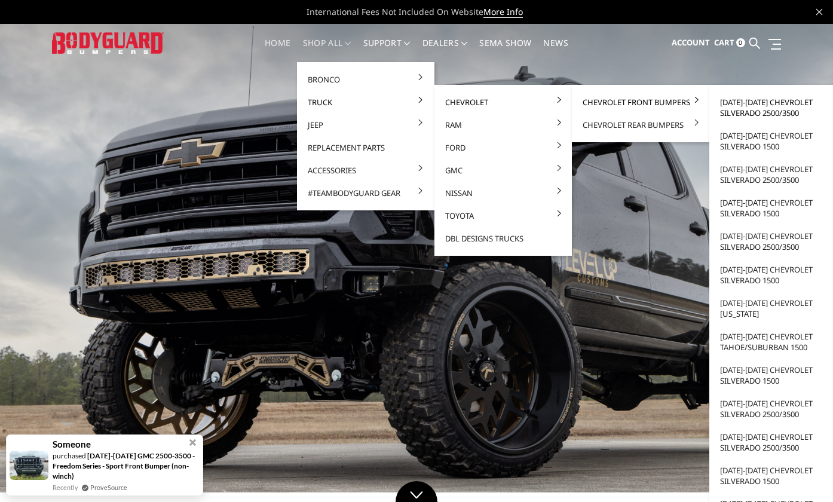
click at [785, 111] on link "[DATE]-[DATE] Chevrolet Silverado 2500/3500" at bounding box center [778, 107] width 128 height 33
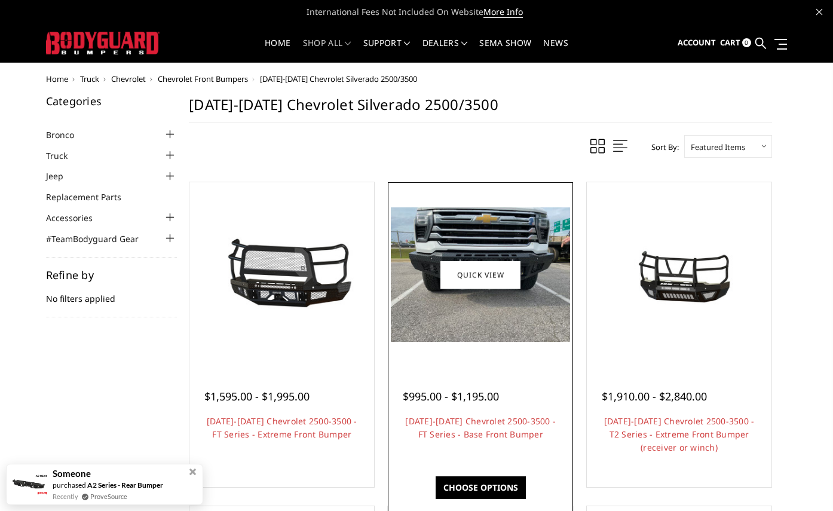
click at [507, 213] on img at bounding box center [480, 274] width 179 height 134
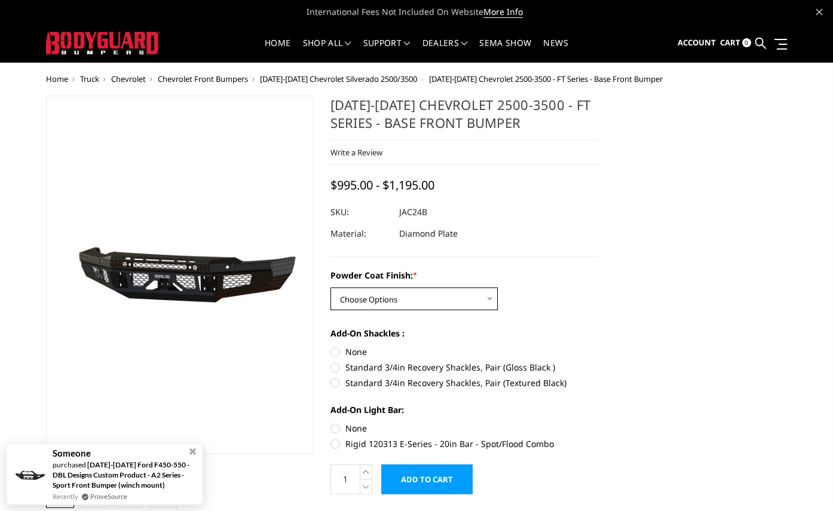
click at [446, 295] on select "Choose Options Bare Metal Gloss Black Powder Coat Textured Black Powder Coat" at bounding box center [414, 298] width 167 height 23
select select "3385"
click at [331, 287] on select "Choose Options Bare Metal Gloss Black Powder Coat Textured Black Powder Coat" at bounding box center [414, 298] width 167 height 23
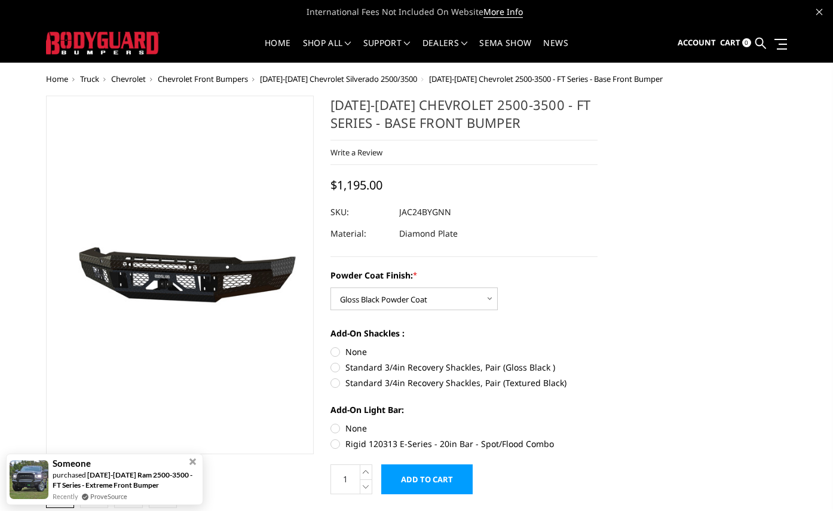
click at [340, 427] on label "None" at bounding box center [465, 428] width 268 height 13
click at [331, 423] on input "None" at bounding box center [331, 422] width 1 height 1
radio input "true"
click at [338, 366] on label "Standard 3/4in Recovery Shackles, Pair (Gloss Black )" at bounding box center [465, 367] width 268 height 13
click at [598, 346] on input "Standard 3/4in Recovery Shackles, Pair (Gloss Black )" at bounding box center [598, 345] width 1 height 1
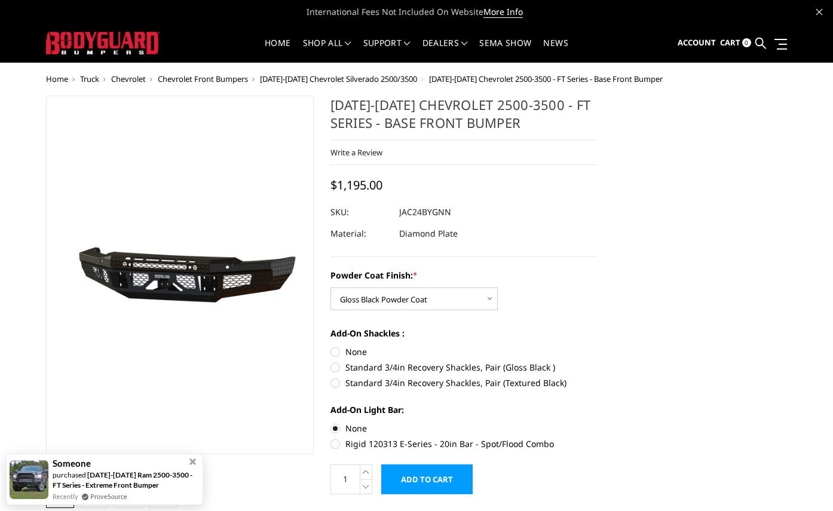
radio input "true"
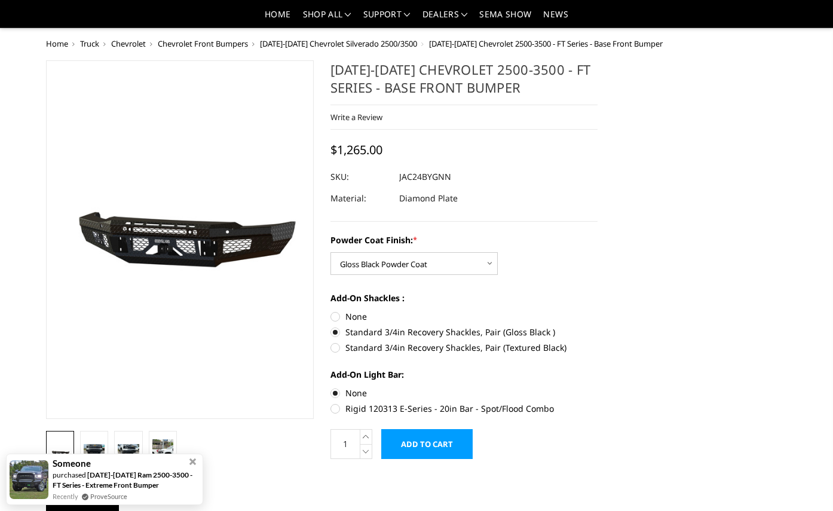
scroll to position [120, 0]
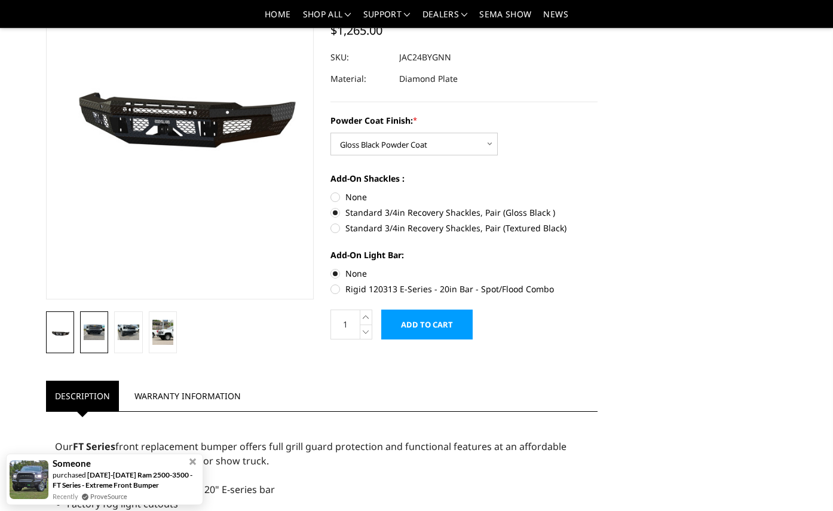
click at [95, 328] on img at bounding box center [94, 333] width 21 height 16
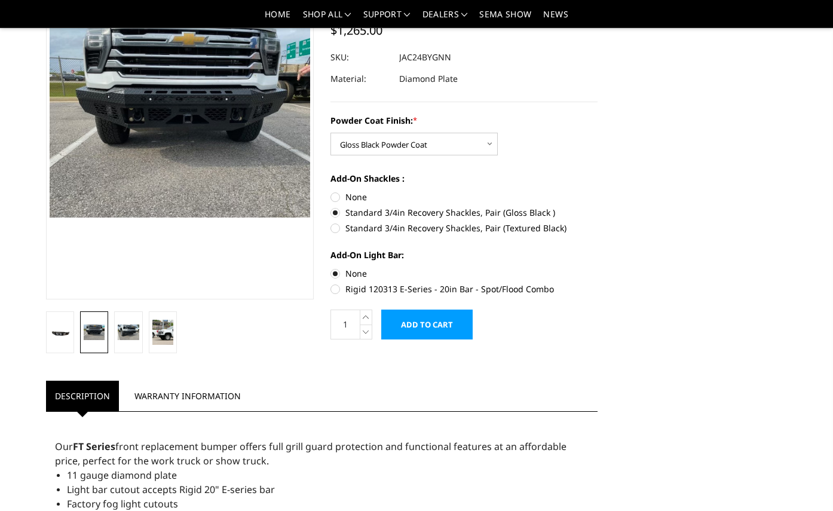
scroll to position [83, 0]
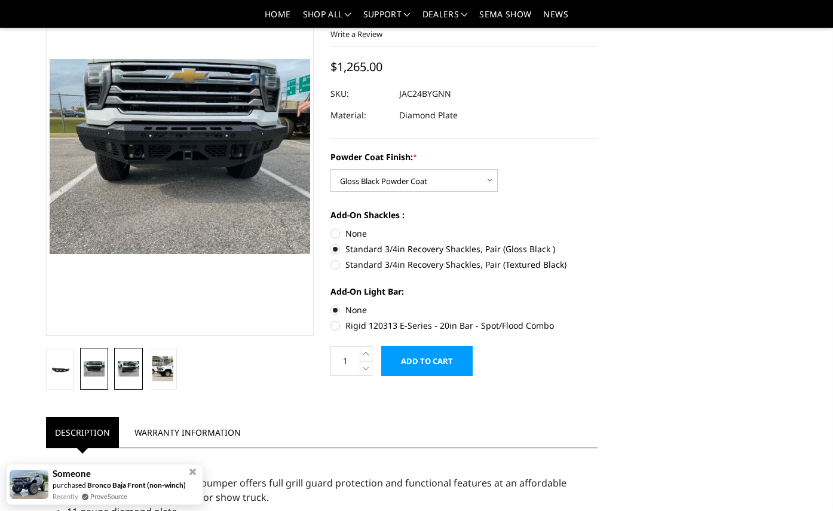
click at [137, 372] on img at bounding box center [128, 369] width 21 height 16
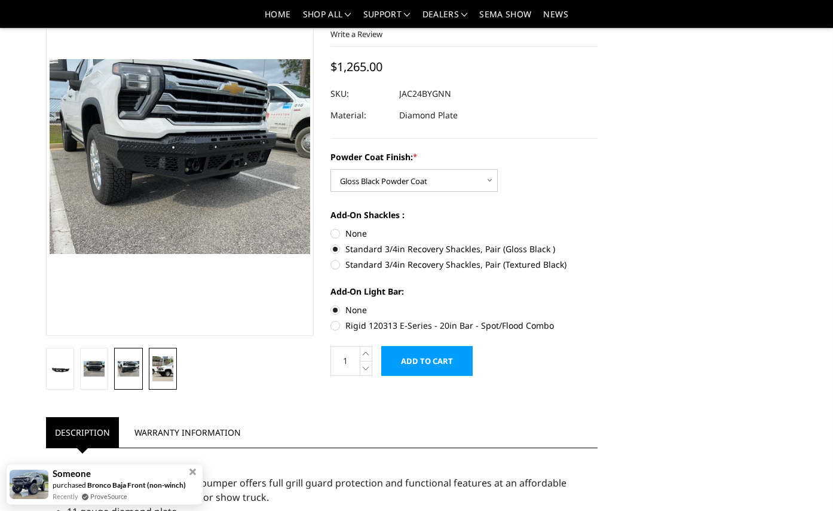
click at [165, 369] on img at bounding box center [162, 368] width 21 height 25
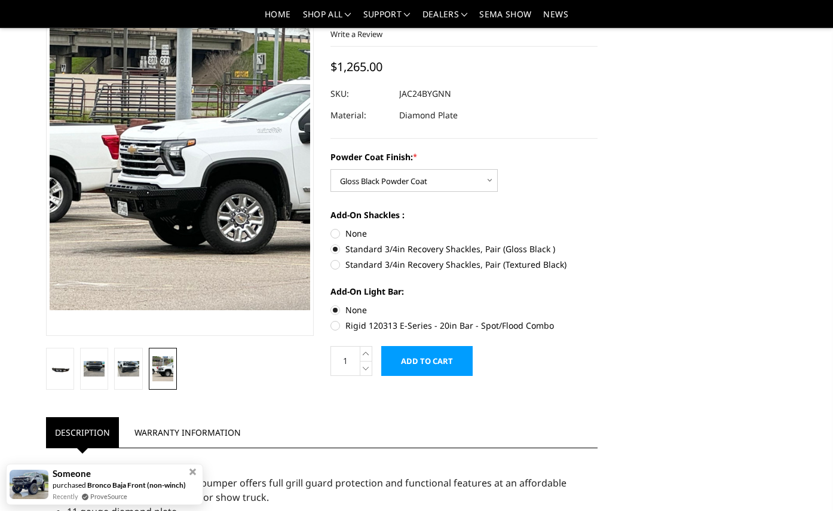
scroll to position [27, 0]
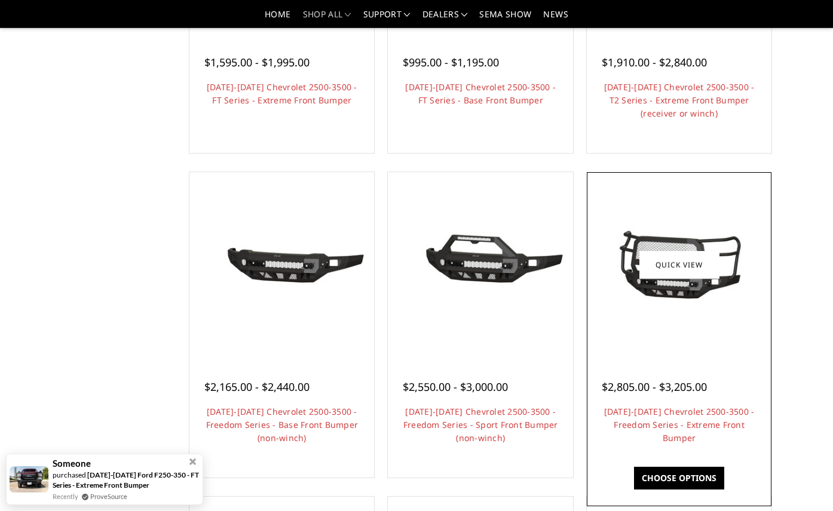
scroll to position [359, 0]
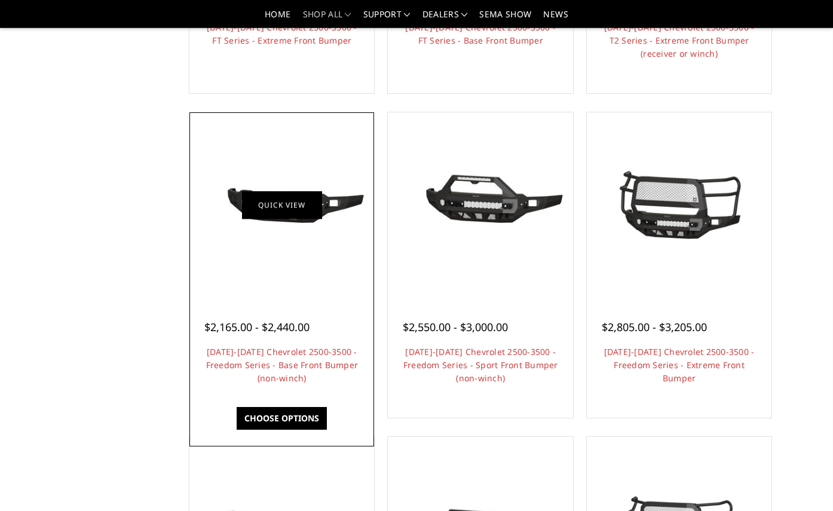
click at [253, 201] on link "Quick view" at bounding box center [282, 205] width 80 height 28
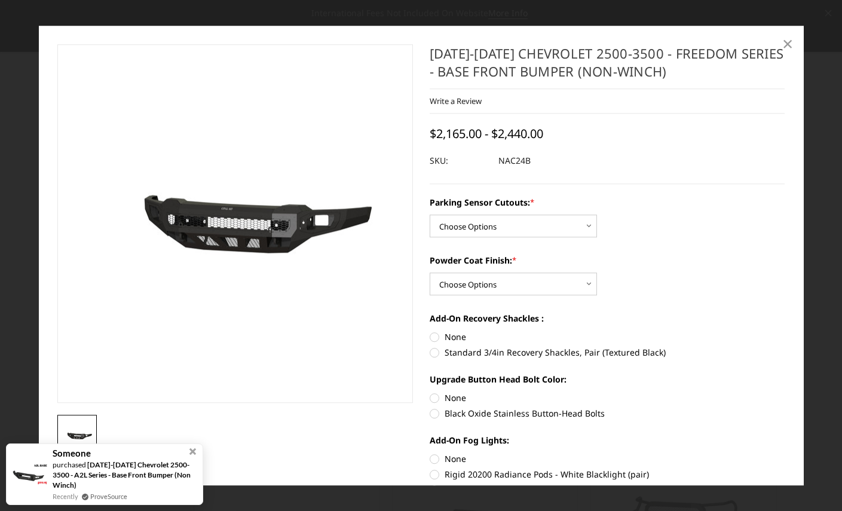
click at [782, 40] on span "×" at bounding box center [787, 43] width 11 height 26
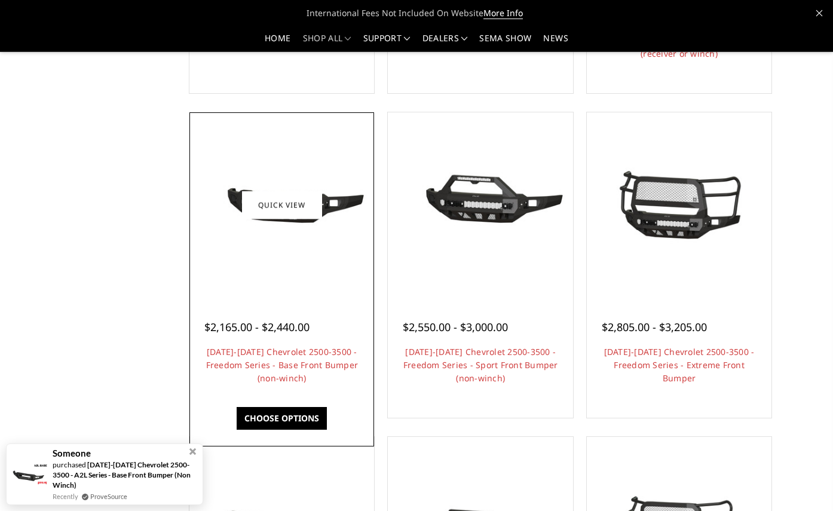
click at [282, 142] on div at bounding box center [281, 204] width 179 height 179
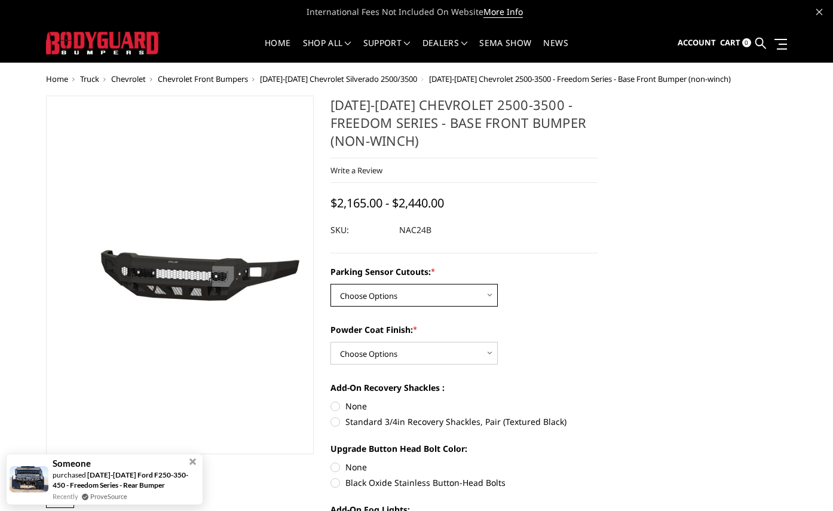
click at [468, 287] on select "Choose Options No - Without Parking Sensor Cutouts Yes - With Parking Sensor Cu…" at bounding box center [414, 295] width 167 height 23
select select "2968"
click at [331, 284] on select "Choose Options No - Without Parking Sensor Cutouts Yes - With Parking Sensor Cu…" at bounding box center [414, 295] width 167 height 23
click at [570, 306] on div "Parking Sensor Cutouts: * Choose Options No - Without Parking Sensor Cutouts Ye…" at bounding box center [465, 285] width 268 height 41
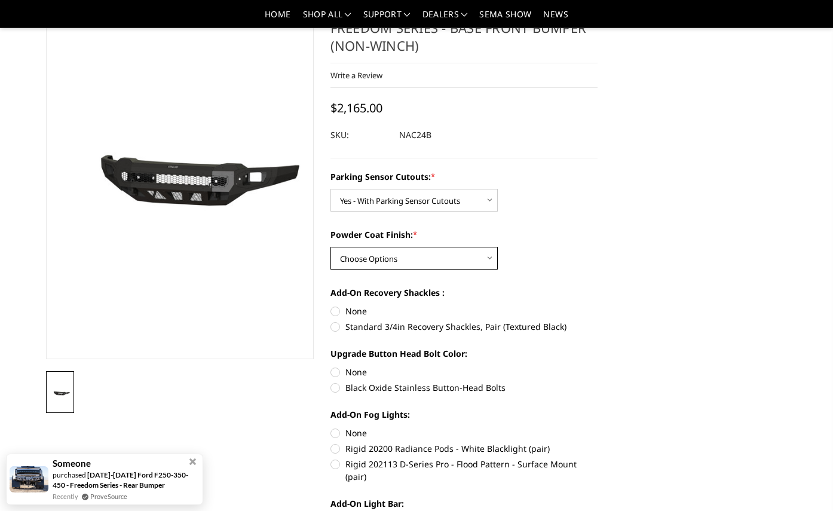
click at [428, 259] on select "Choose Options Bare Metal Texture Black Powder Coat" at bounding box center [414, 258] width 167 height 23
select select "2970"
click at [331, 247] on select "Choose Options Bare Metal Texture Black Powder Coat" at bounding box center [414, 258] width 167 height 23
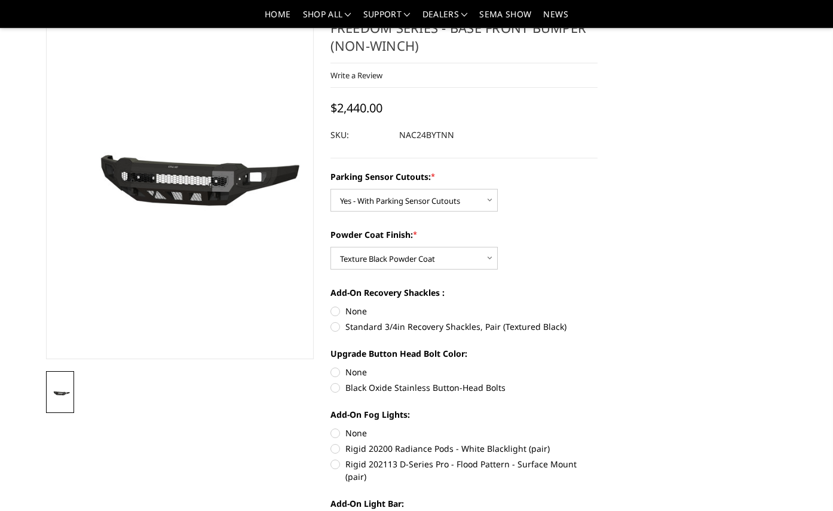
click at [481, 331] on label "Standard 3/4in Recovery Shackles, Pair (Textured Black)" at bounding box center [465, 326] width 268 height 13
click at [598, 305] on input "Standard 3/4in Recovery Shackles, Pair (Textured Black)" at bounding box center [598, 305] width 1 height 1
radio input "true"
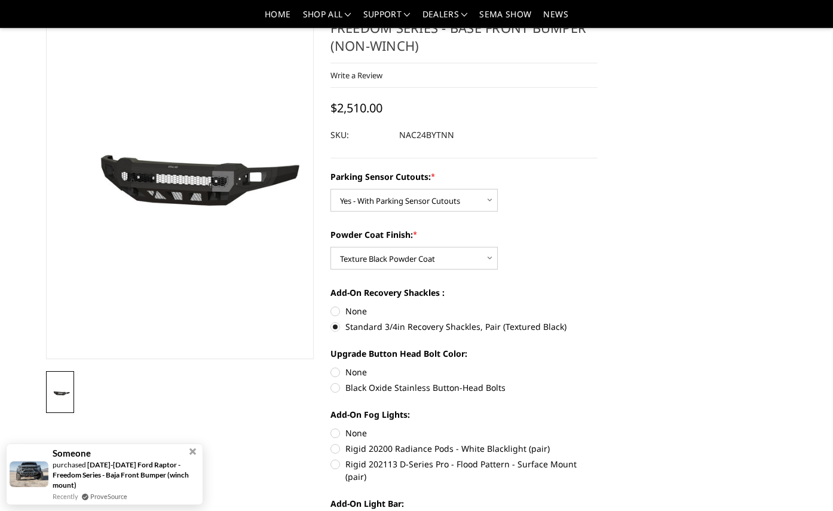
scroll to position [179, 0]
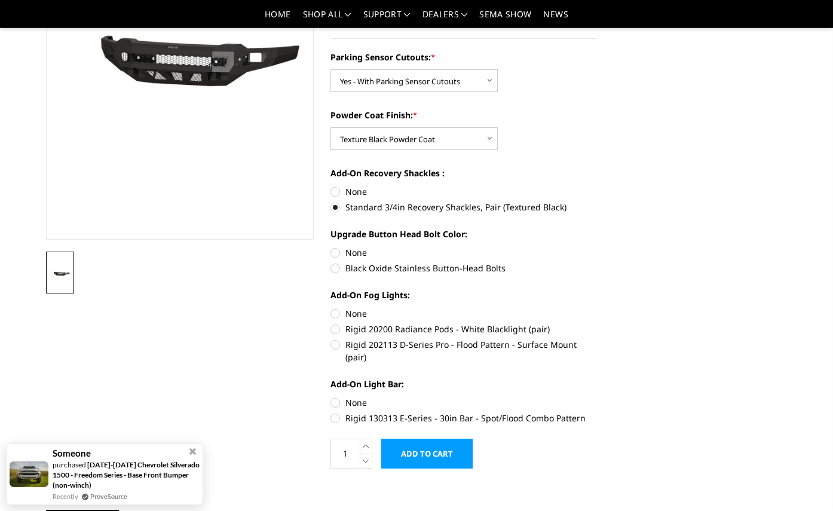
click at [354, 396] on label "None" at bounding box center [465, 402] width 268 height 13
click at [331, 396] on input "None" at bounding box center [331, 396] width 1 height 1
radio input "true"
click at [337, 314] on label "None" at bounding box center [465, 313] width 268 height 13
click at [331, 308] on input "None" at bounding box center [331, 307] width 1 height 1
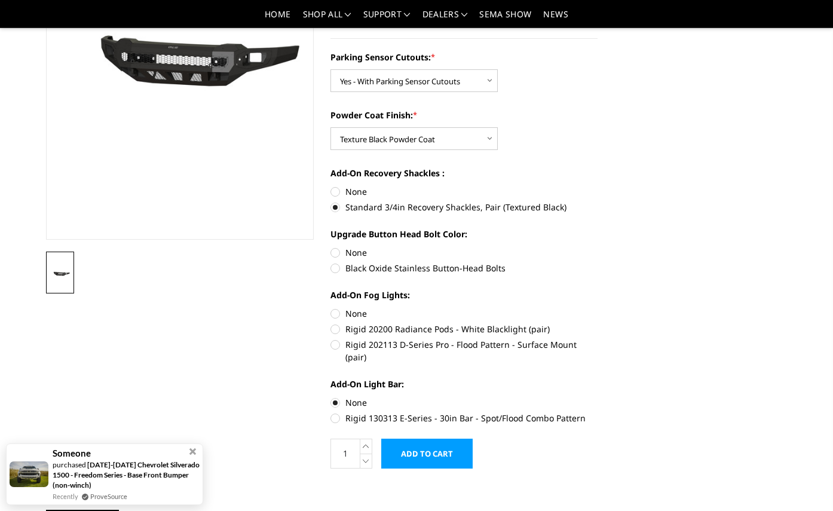
radio input "true"
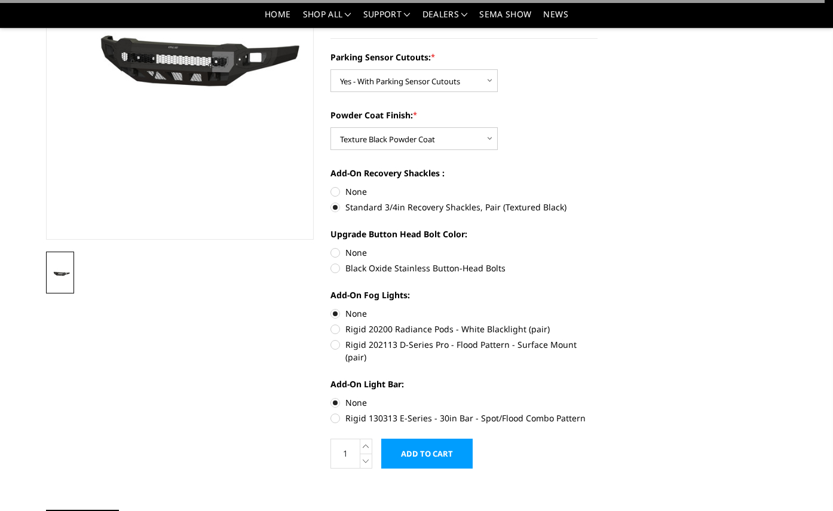
scroll to position [0, 0]
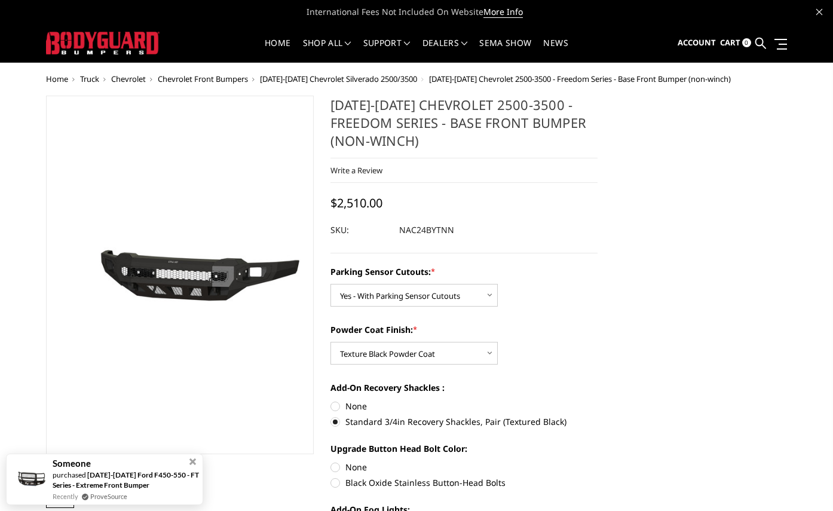
click at [516, 464] on label "None" at bounding box center [465, 467] width 268 height 13
click at [331, 461] on input "None" at bounding box center [331, 461] width 1 height 1
radio input "true"
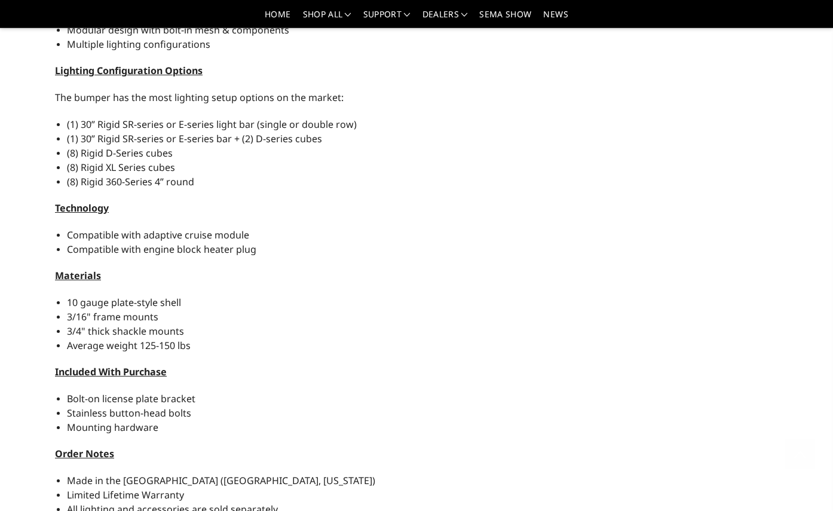
scroll to position [1076, 0]
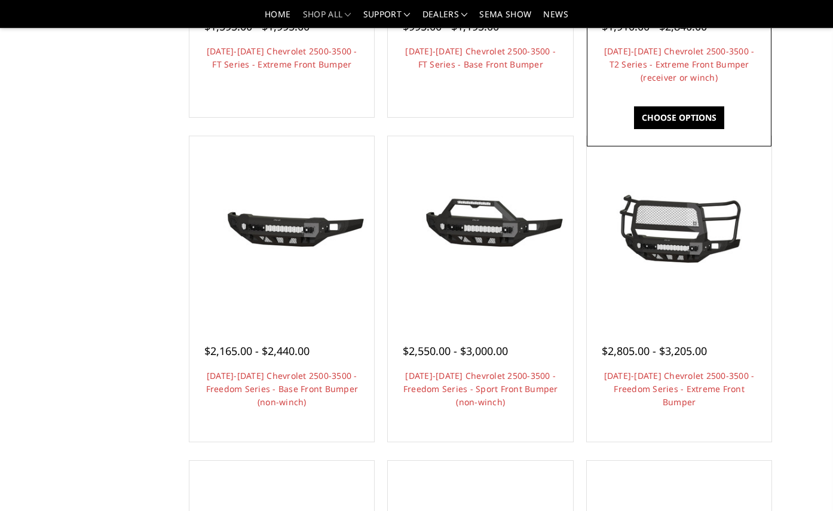
scroll to position [36, 0]
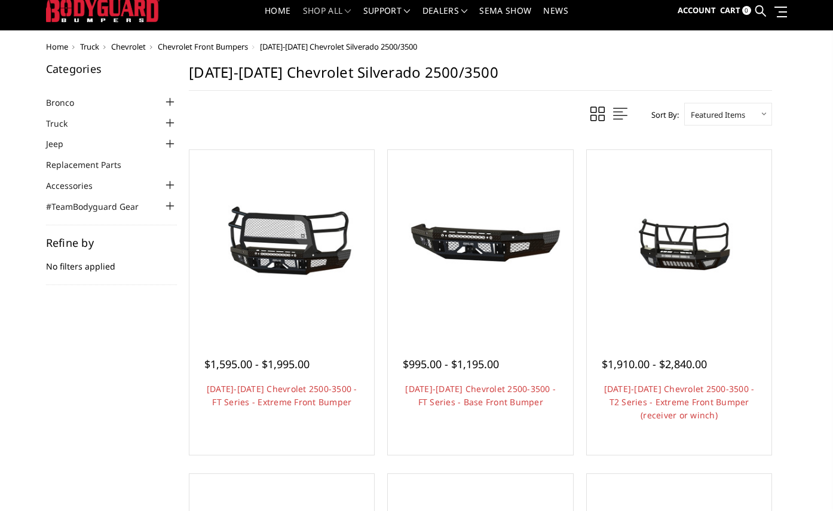
scroll to position [36, 0]
